Goal: Transaction & Acquisition: Purchase product/service

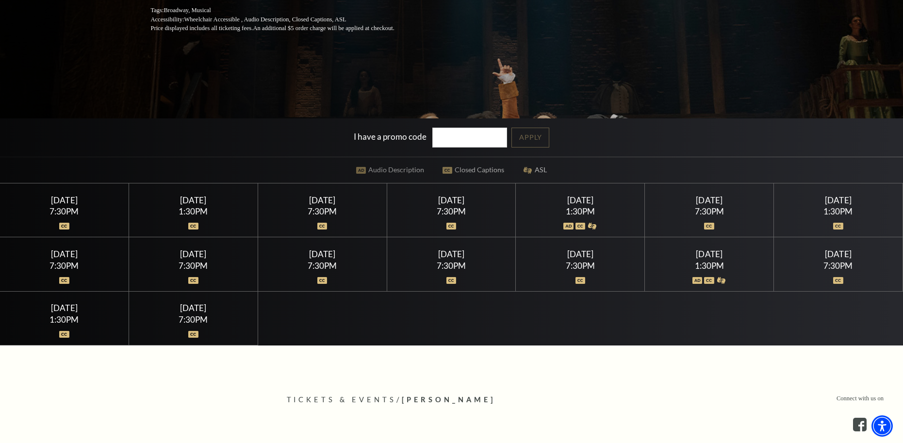
scroll to position [243, 0]
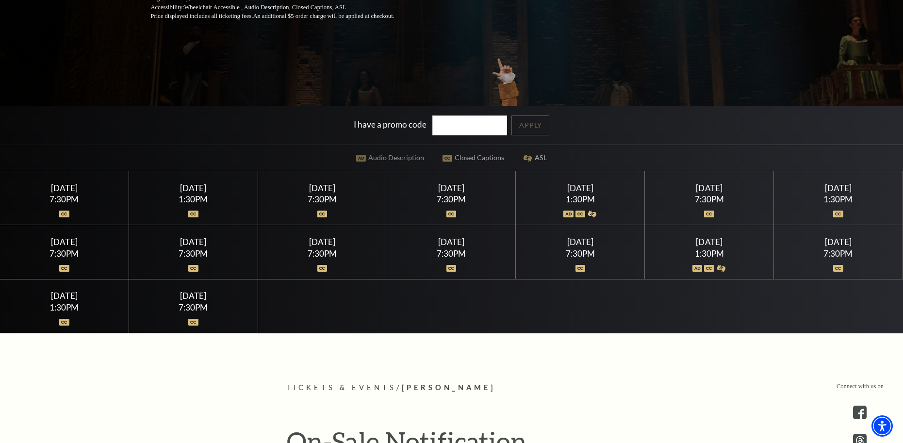
click at [316, 250] on div "7:30PM" at bounding box center [321, 253] width 105 height 8
click at [321, 266] on img at bounding box center [322, 268] width 10 height 7
click at [321, 247] on div "Wednesday July 22 7:30PM" at bounding box center [322, 252] width 129 height 54
click at [321, 267] on img at bounding box center [322, 268] width 10 height 7
click at [325, 219] on div "Thursday July 16 7:30PM" at bounding box center [322, 198] width 129 height 54
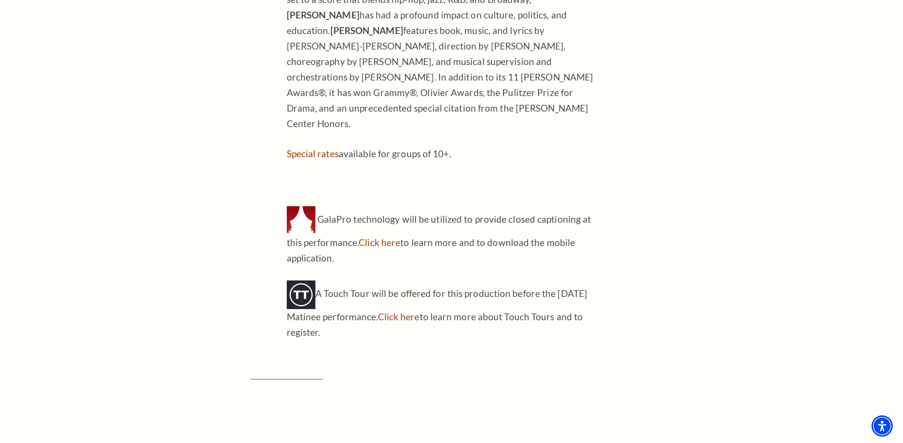
scroll to position [1068, 0]
click at [418, 310] on link "Click here" at bounding box center [399, 315] width 42 height 11
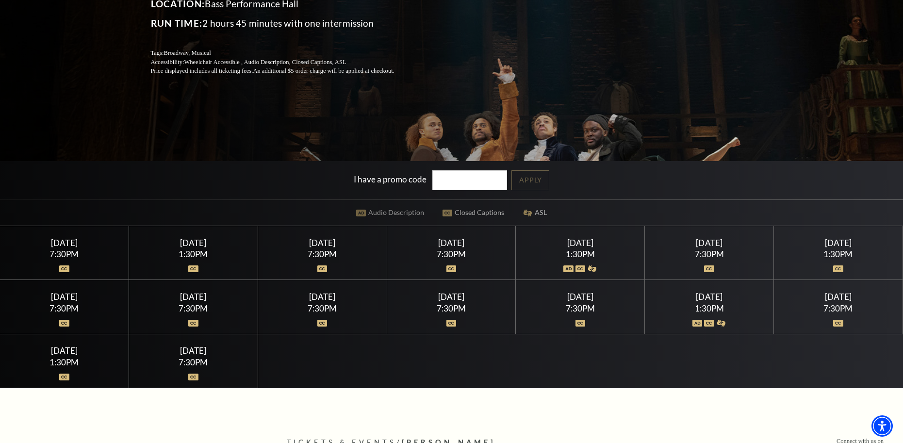
scroll to position [194, 0]
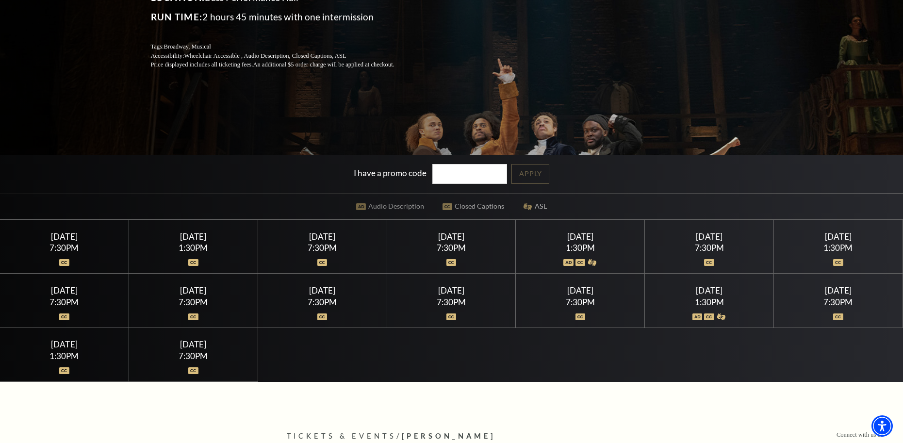
click at [578, 304] on div "7:30PM" at bounding box center [580, 302] width 105 height 8
click at [578, 299] on div "7:30PM" at bounding box center [580, 302] width 105 height 8
click at [578, 298] on div "7:30PM" at bounding box center [580, 302] width 105 height 8
click at [582, 292] on div "Friday July 24" at bounding box center [580, 290] width 105 height 10
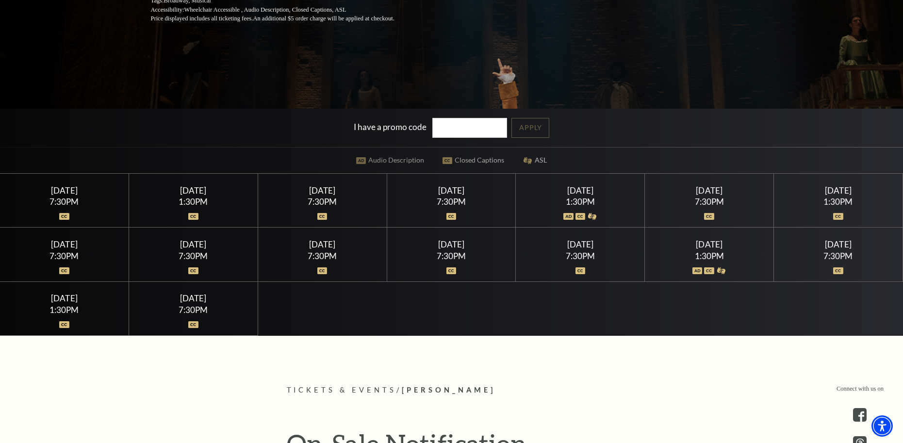
scroll to position [437, 0]
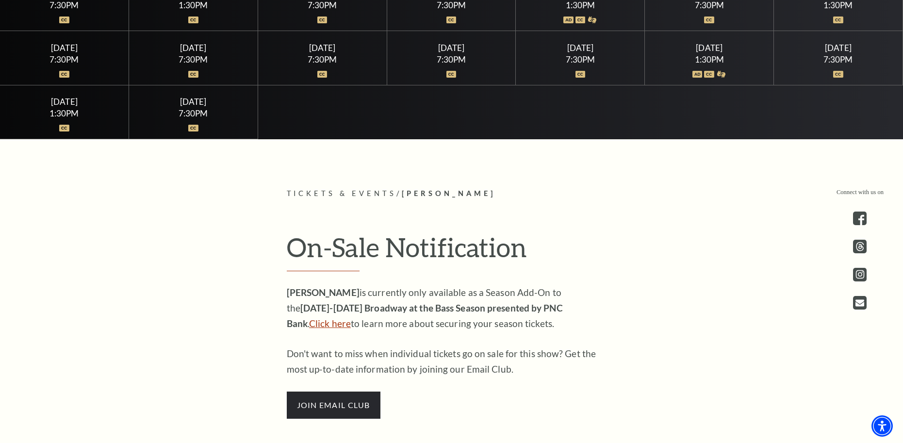
click at [351, 318] on link "Click here" at bounding box center [330, 323] width 42 height 11
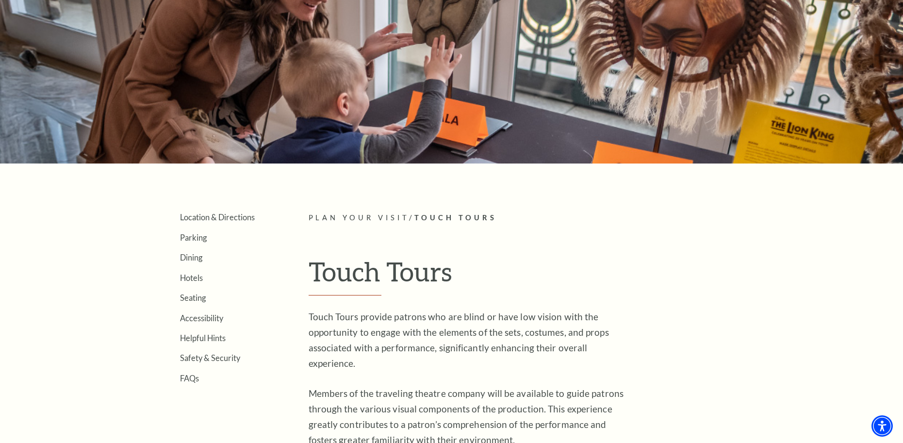
scroll to position [146, 0]
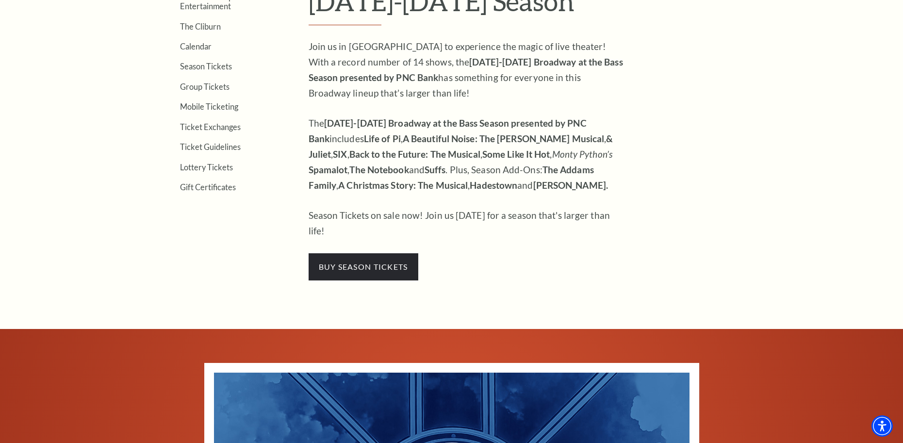
scroll to position [397, 0]
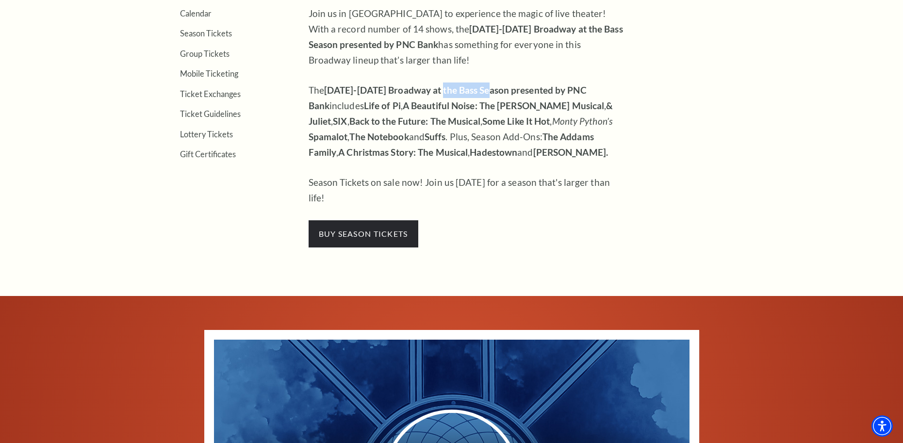
drag, startPoint x: 444, startPoint y: 88, endPoint x: 495, endPoint y: 90, distance: 51.0
click at [495, 90] on strong "2025-2026 Broadway at the Bass Season presented by PNC Bank" at bounding box center [448, 97] width 278 height 27
click at [400, 220] on span "buy season tickets" at bounding box center [364, 233] width 110 height 27
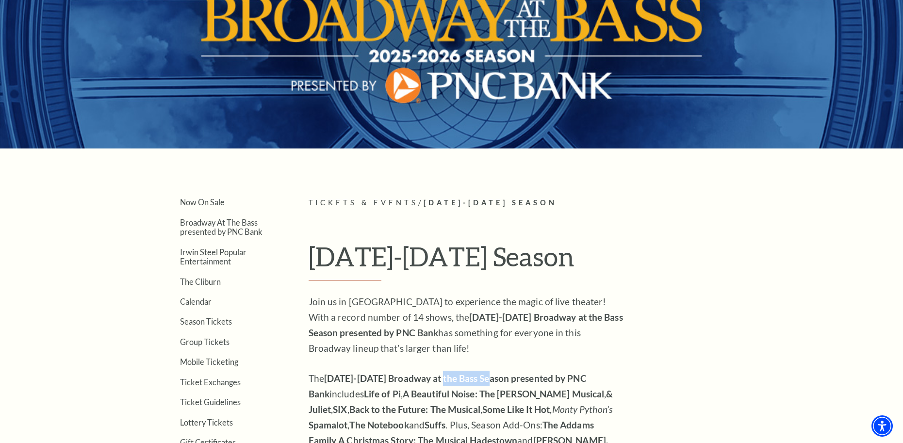
scroll to position [106, 0]
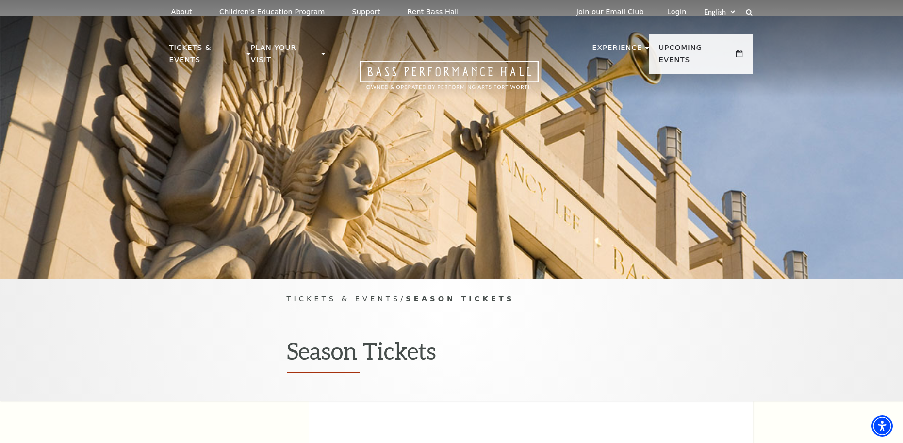
scroll to position [49, 0]
